Goal: Book appointment/travel/reservation

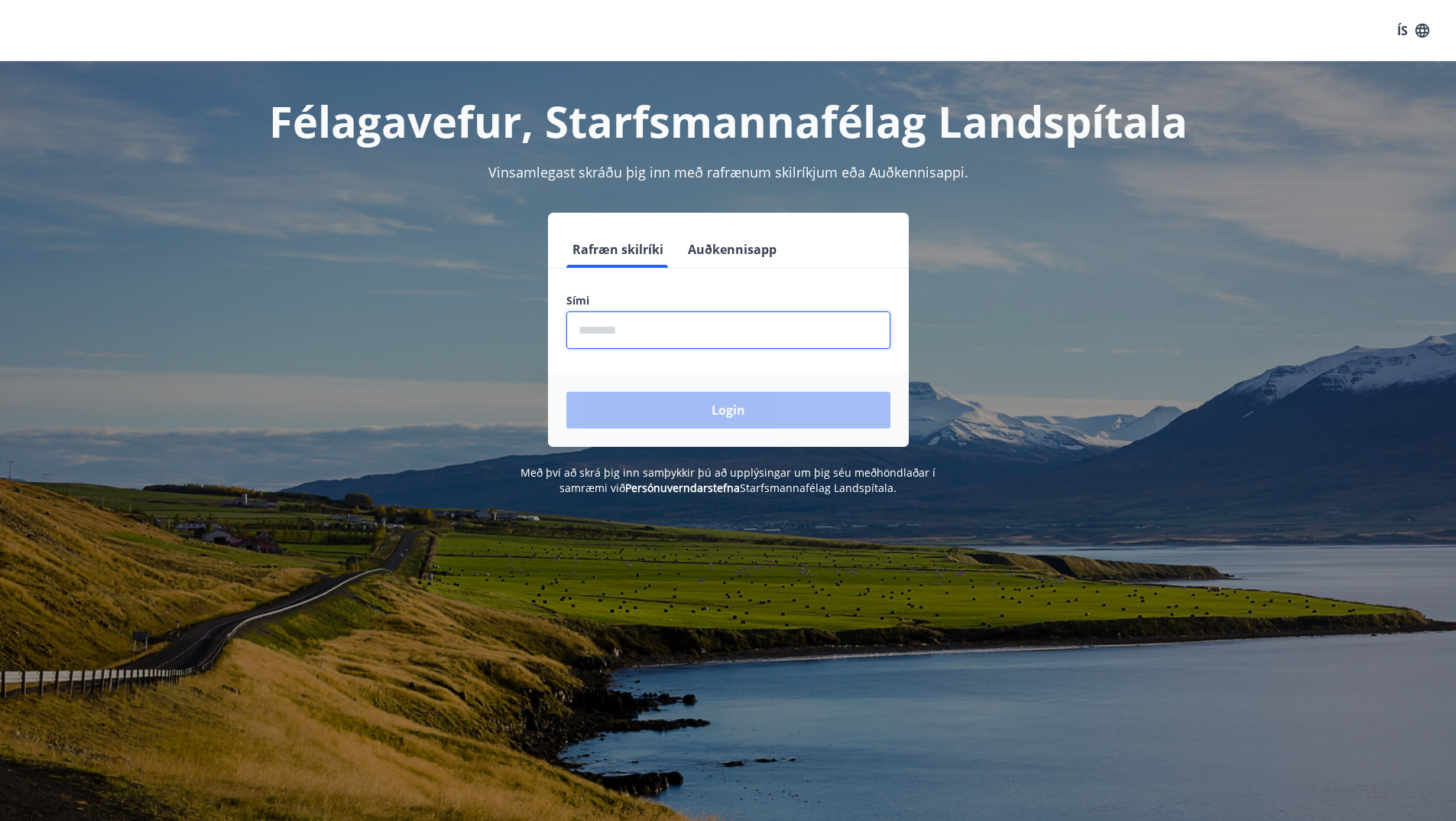
click at [613, 326] on input "phone" at bounding box center [728, 330] width 324 height 38
type input "********"
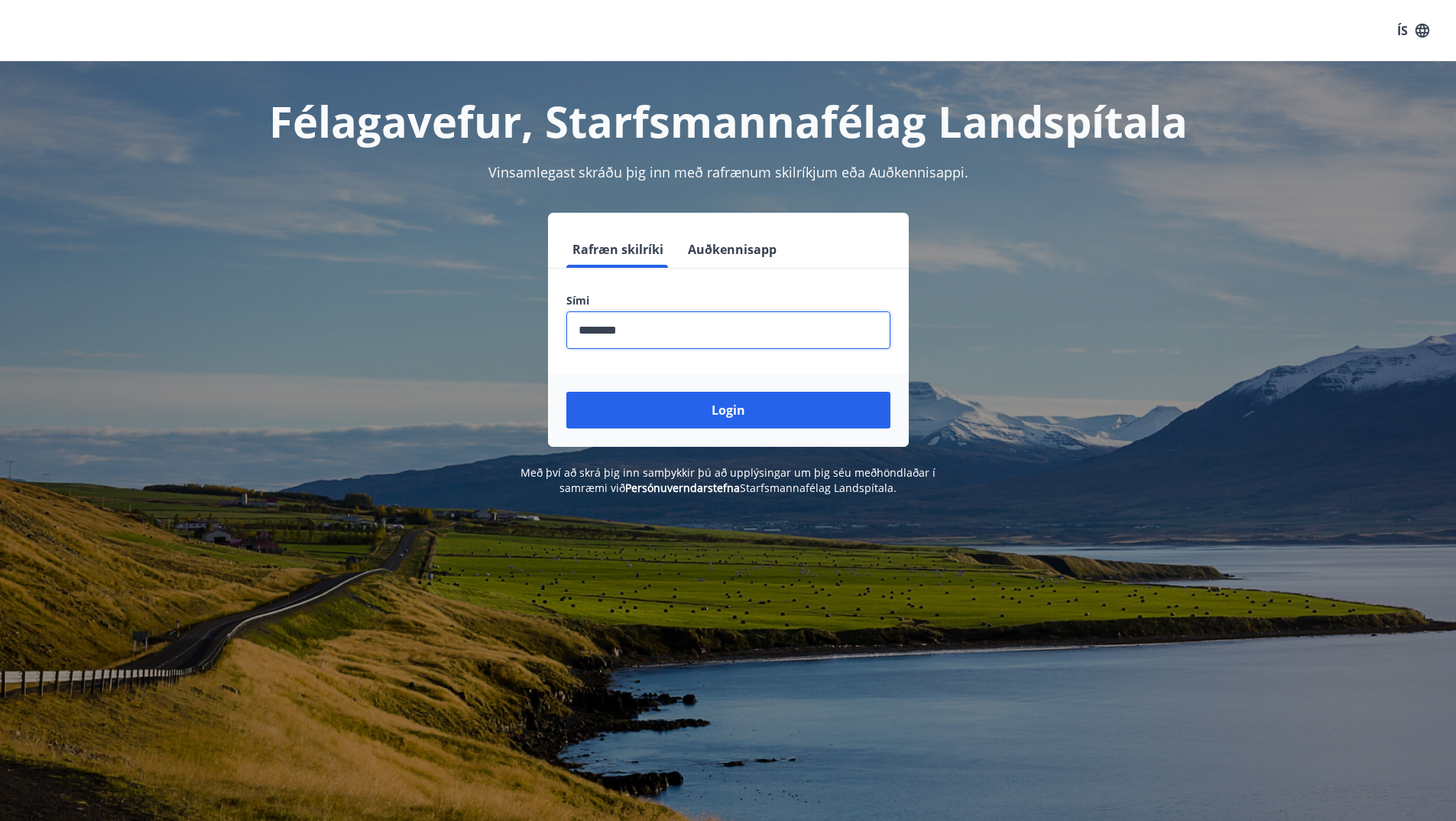
drag, startPoint x: 708, startPoint y: 414, endPoint x: 718, endPoint y: 430, distance: 18.9
click at [718, 429] on div "Login" at bounding box center [728, 410] width 361 height 74
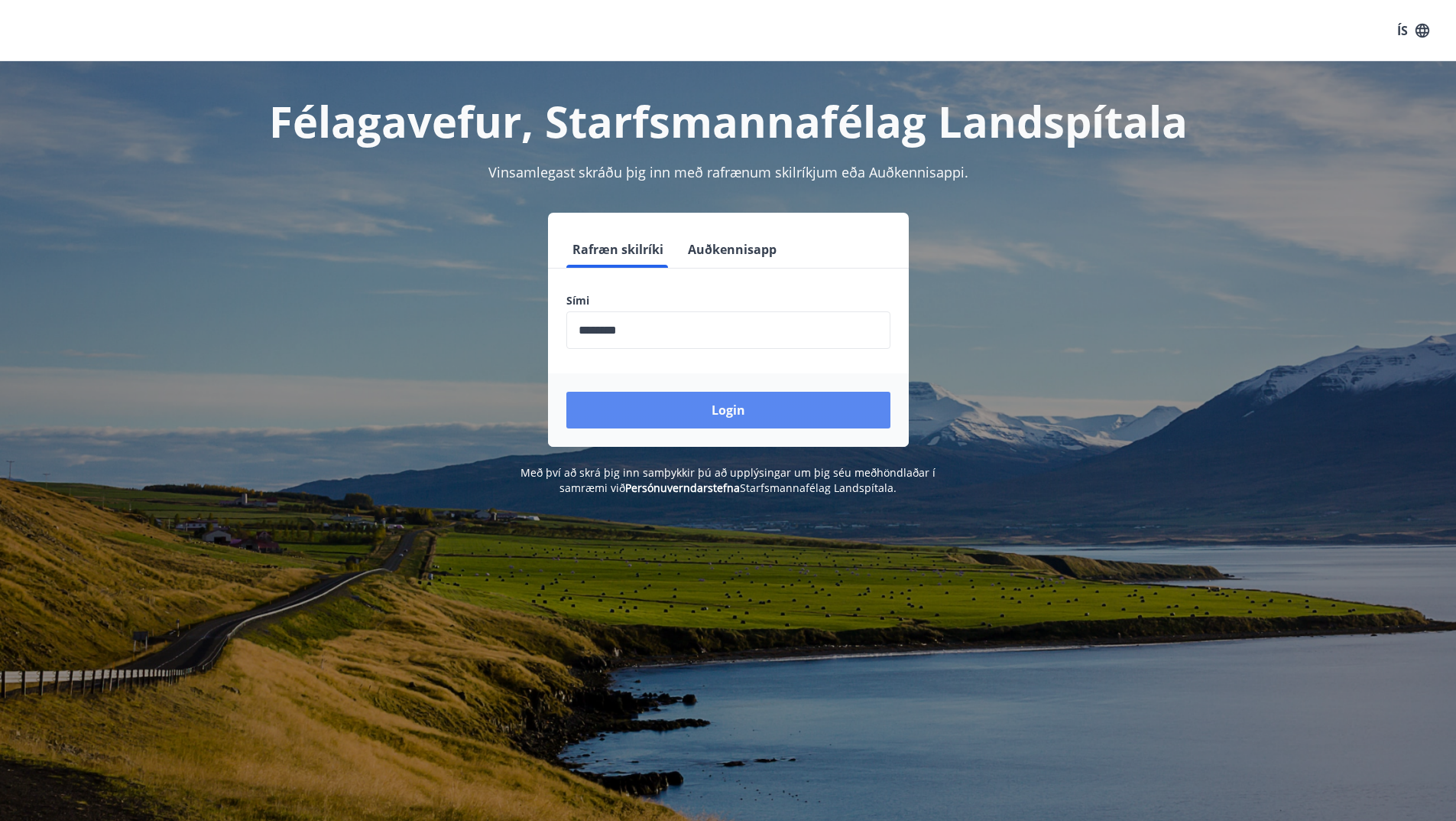
click at [732, 407] on button "Login" at bounding box center [728, 410] width 324 height 37
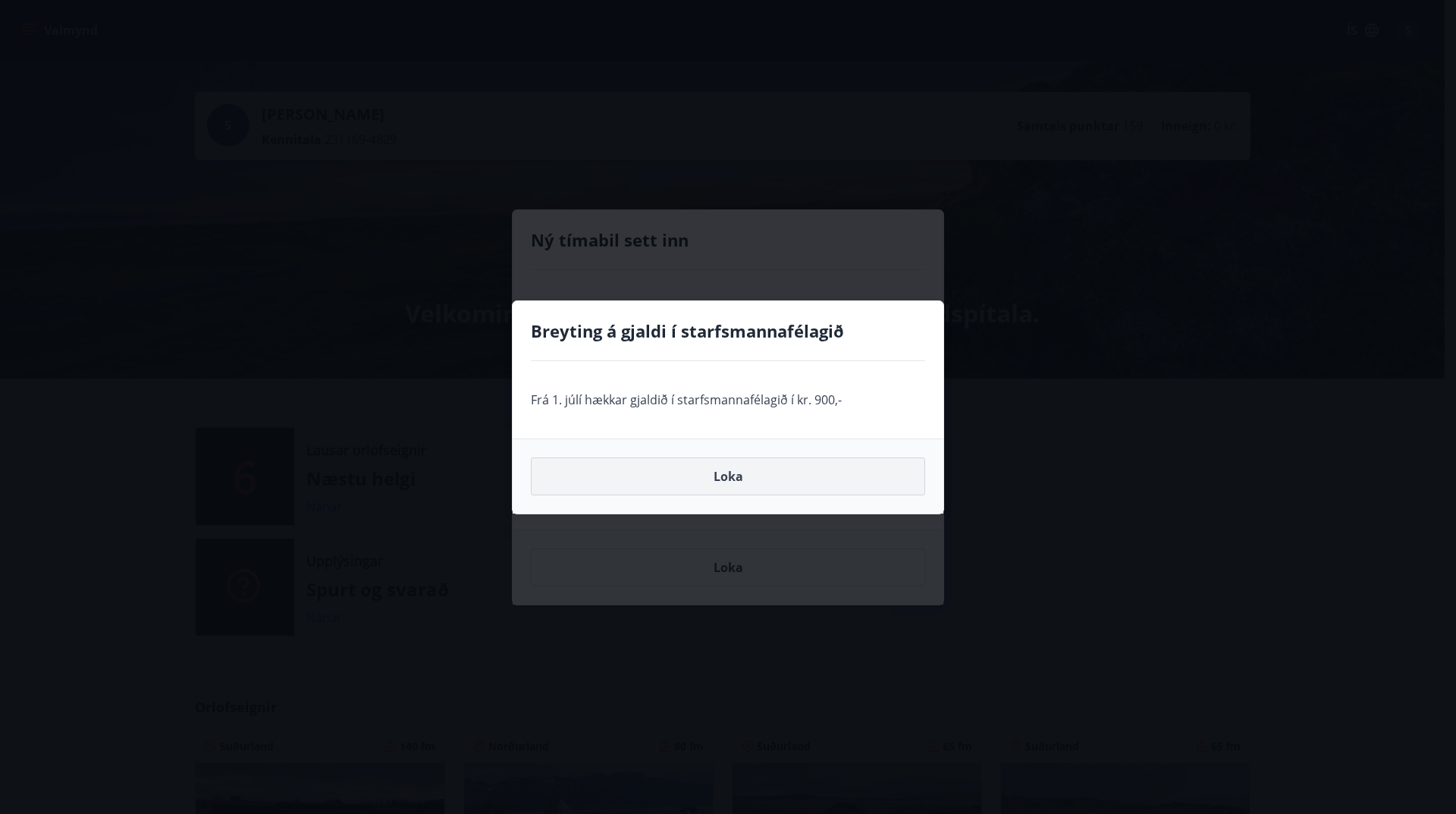
click at [745, 484] on button "Loka" at bounding box center [727, 476] width 394 height 38
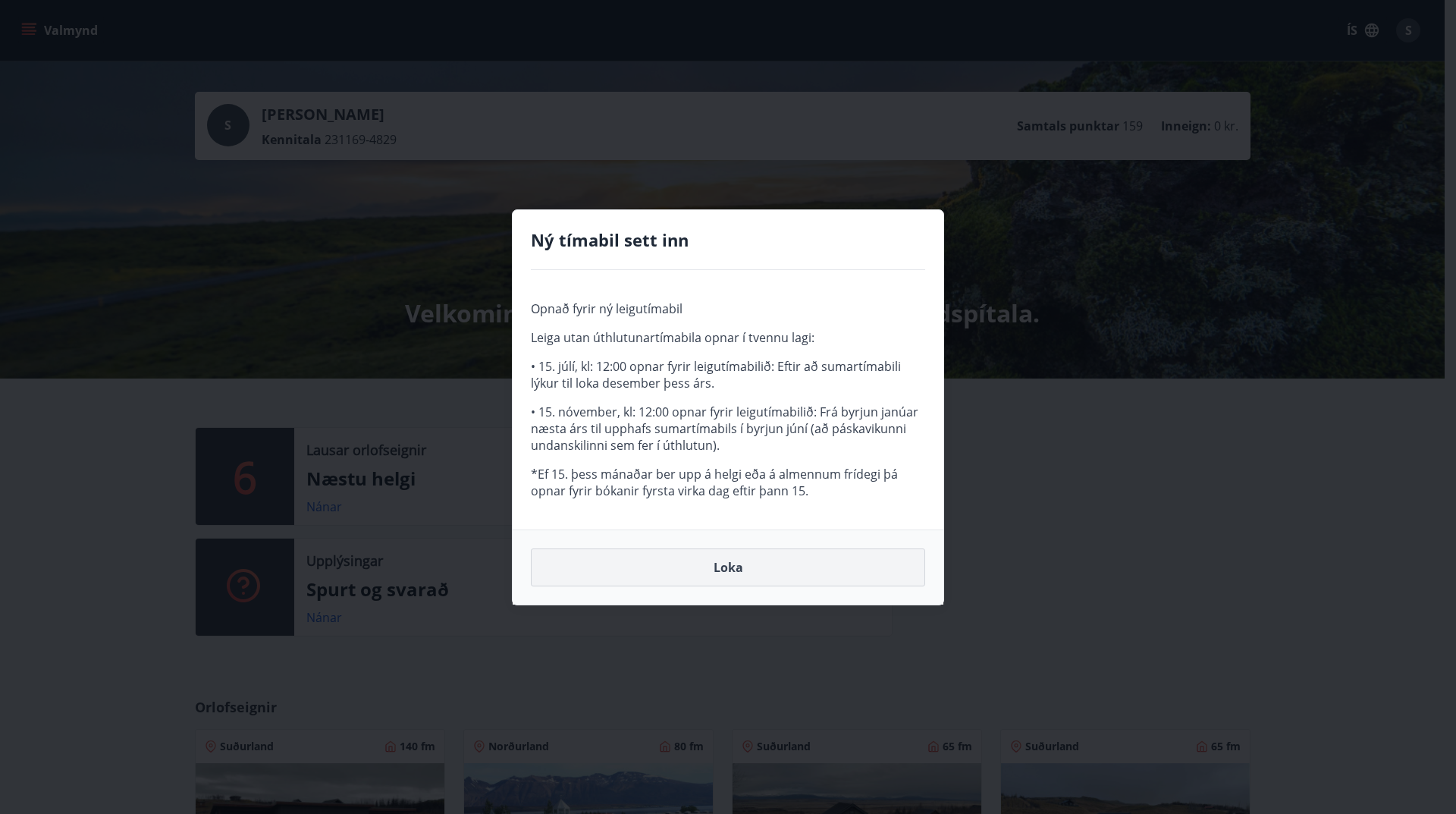
click at [736, 569] on button "Loka" at bounding box center [727, 567] width 394 height 38
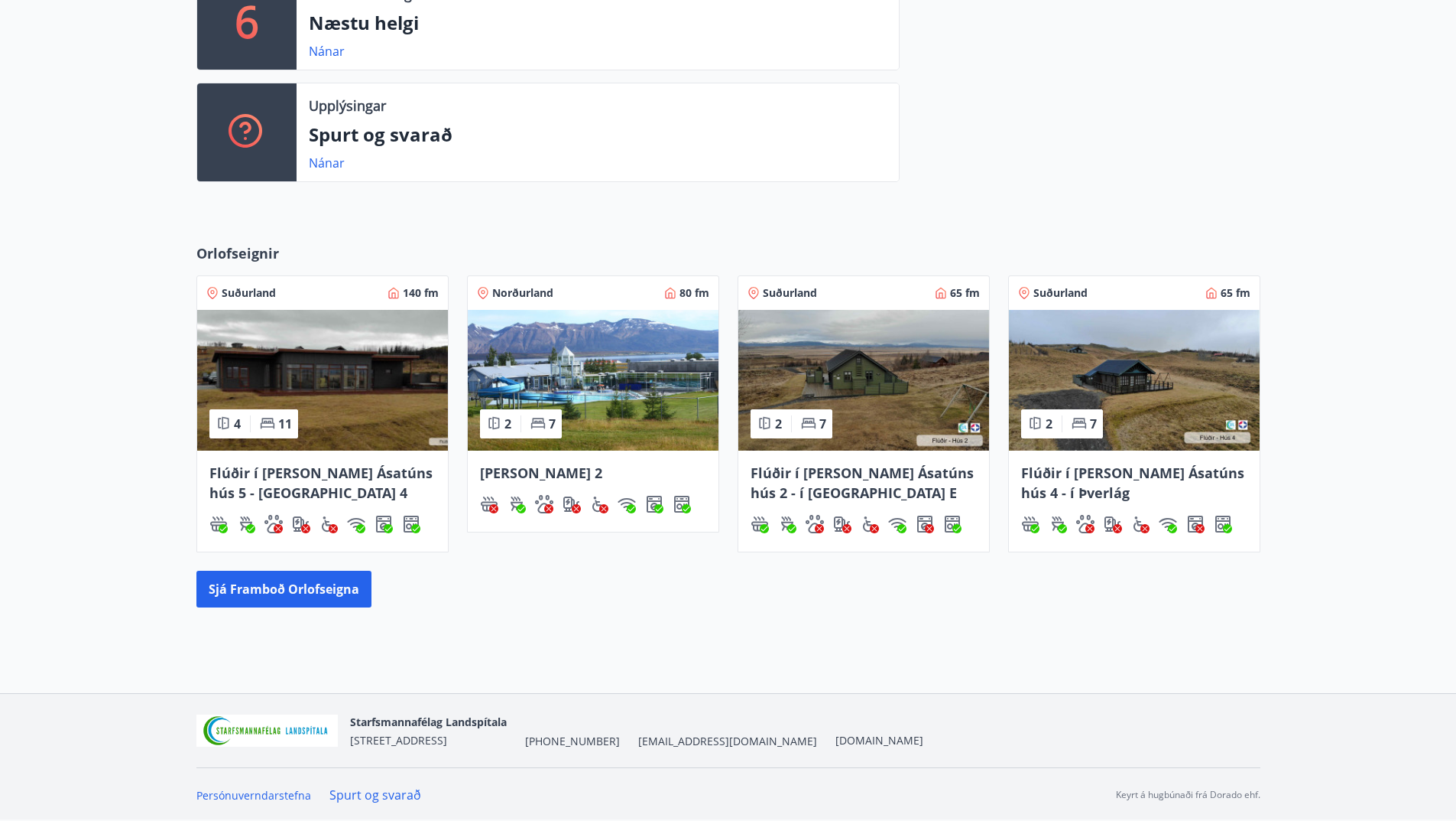
scroll to position [460, 0]
click at [304, 582] on button "Sjá framboð orlofseigna" at bounding box center [284, 588] width 175 height 37
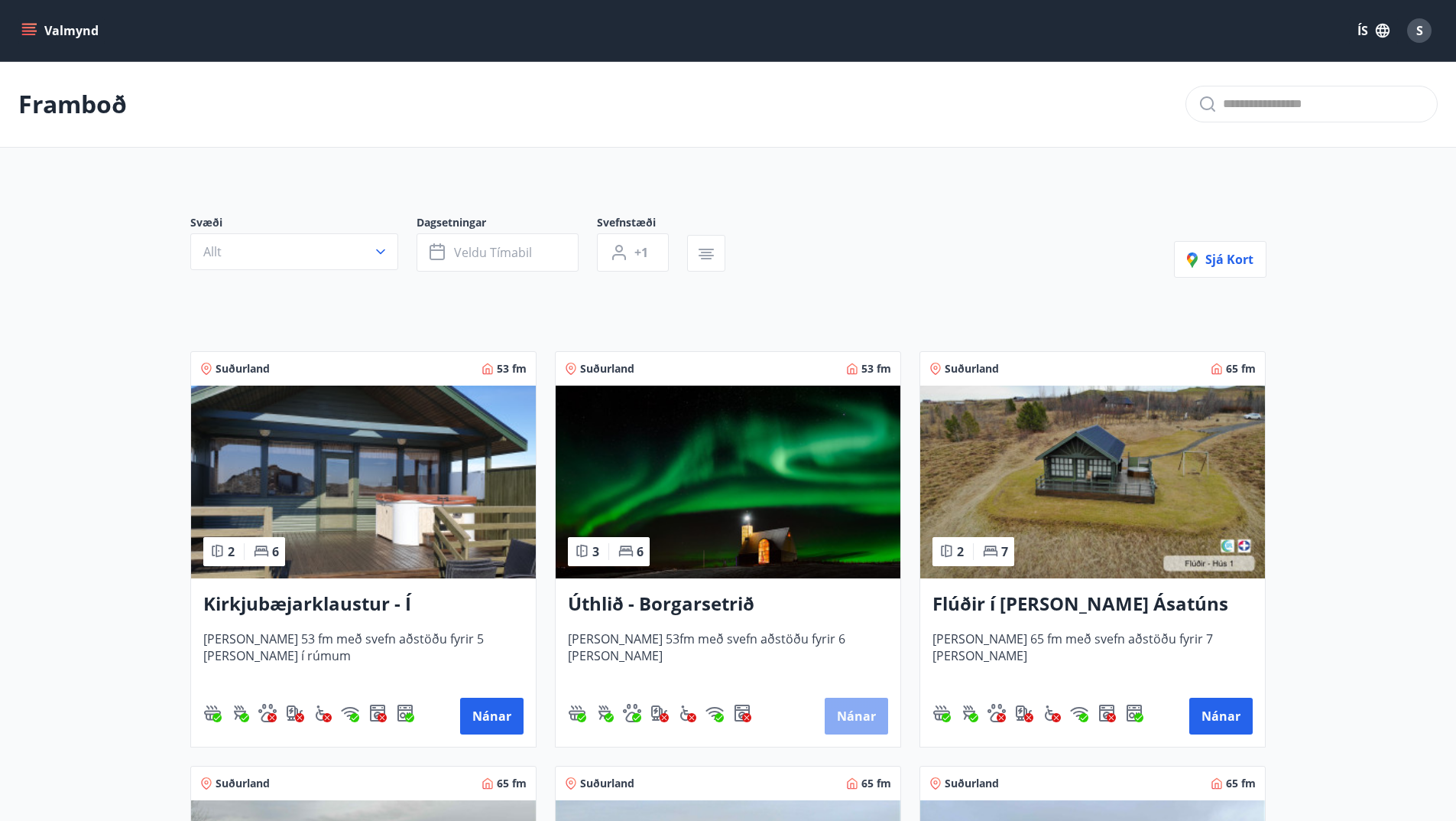
click at [852, 712] on button "Nánar" at bounding box center [856, 715] width 64 height 37
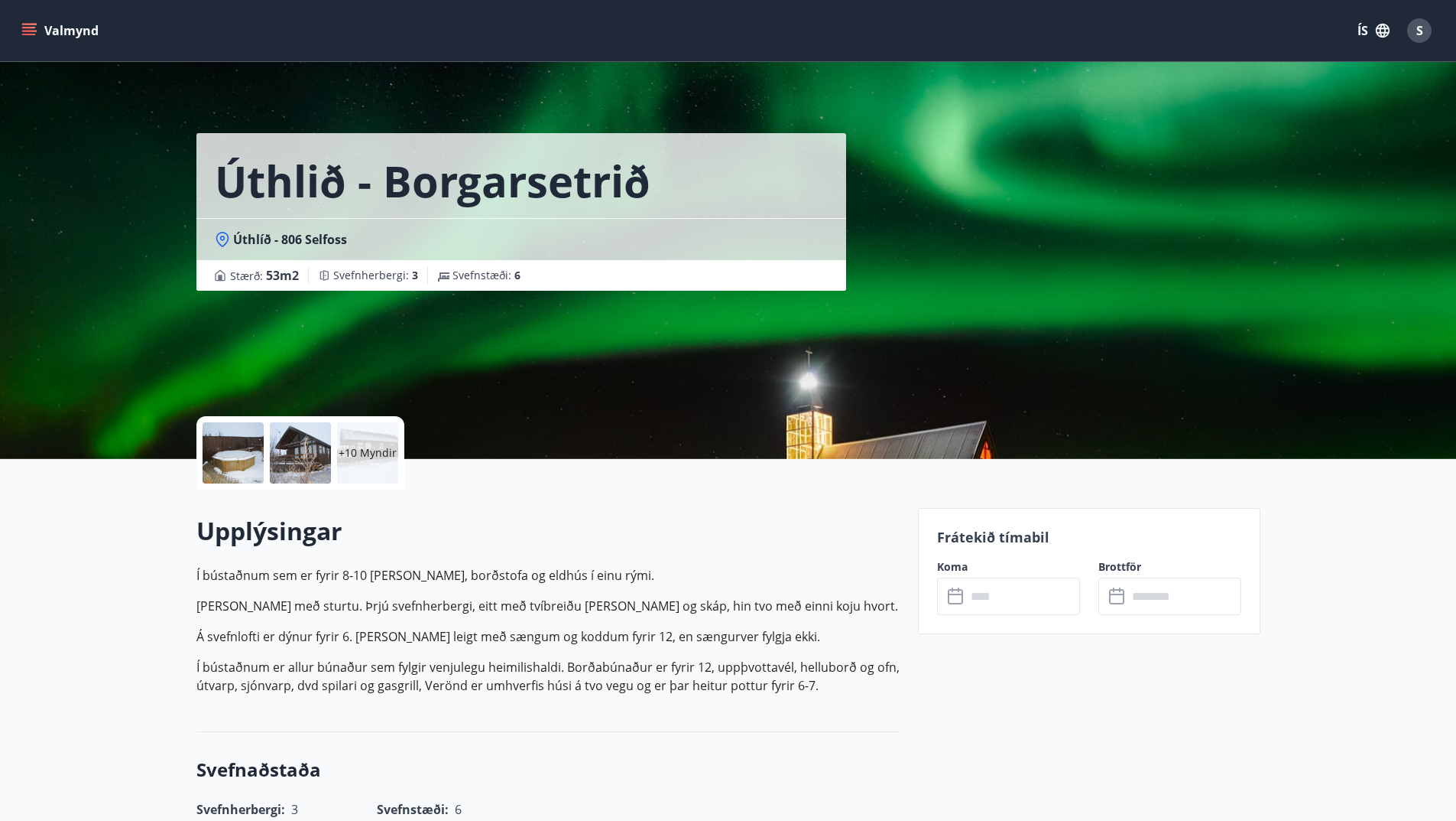
click at [983, 591] on input "text" at bounding box center [1023, 596] width 114 height 38
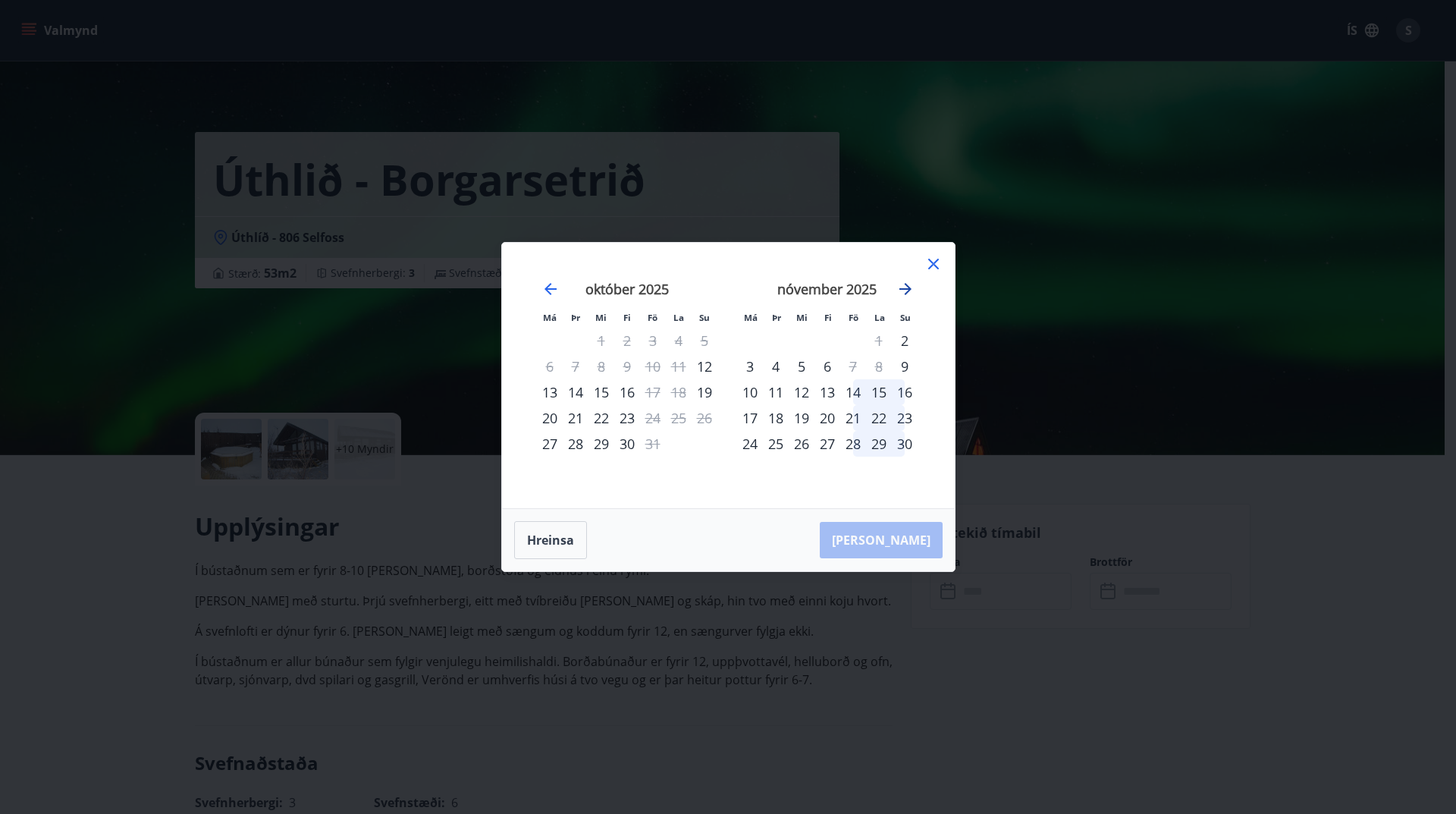
click at [905, 293] on icon "Move forward to switch to the next month." at bounding box center [905, 288] width 12 height 12
click at [937, 263] on icon at bounding box center [933, 264] width 18 height 18
